Goal: Transaction & Acquisition: Purchase product/service

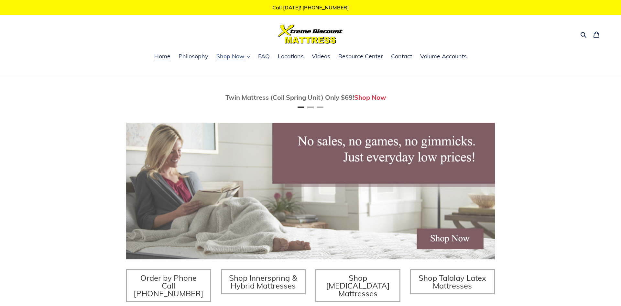
click at [228, 56] on span "Shop Now" at bounding box center [230, 56] width 28 height 8
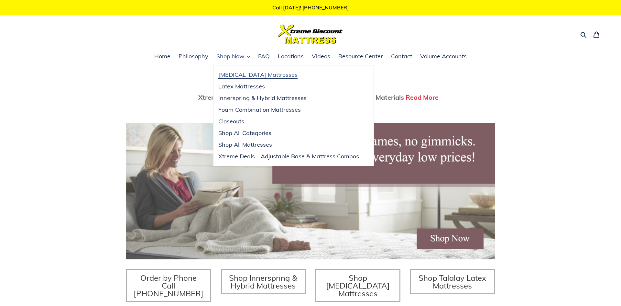
scroll to position [0, 737]
click at [249, 72] on span "[MEDICAL_DATA] Mattresses" at bounding box center [257, 75] width 79 height 8
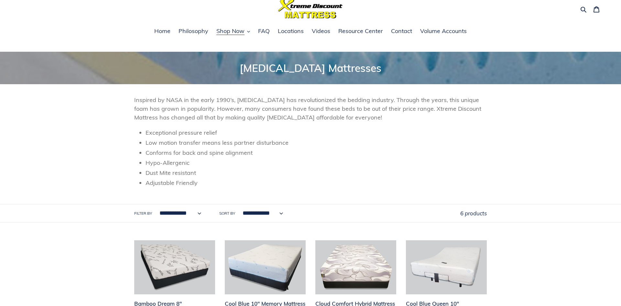
scroll to position [25, 0]
click at [236, 29] on span "Shop Now" at bounding box center [230, 31] width 28 height 8
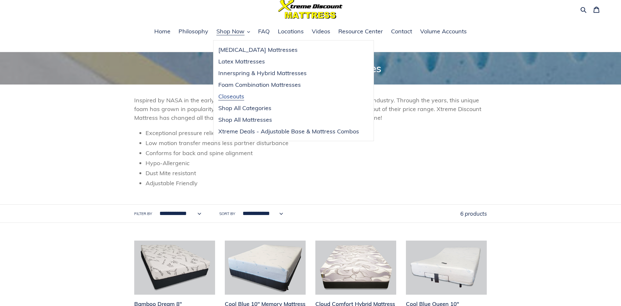
click at [233, 96] on span "Closeouts" at bounding box center [231, 96] width 26 height 8
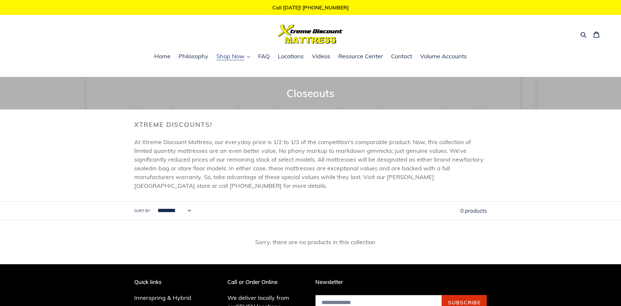
click at [222, 58] on span "Shop Now" at bounding box center [230, 56] width 28 height 8
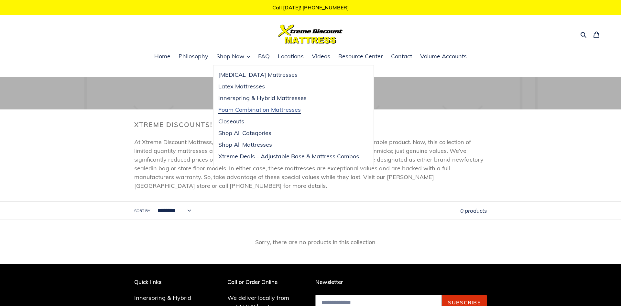
click at [238, 109] on span "Foam Combination Mattresses" at bounding box center [259, 110] width 82 height 8
